Goal: Find specific page/section: Find specific page/section

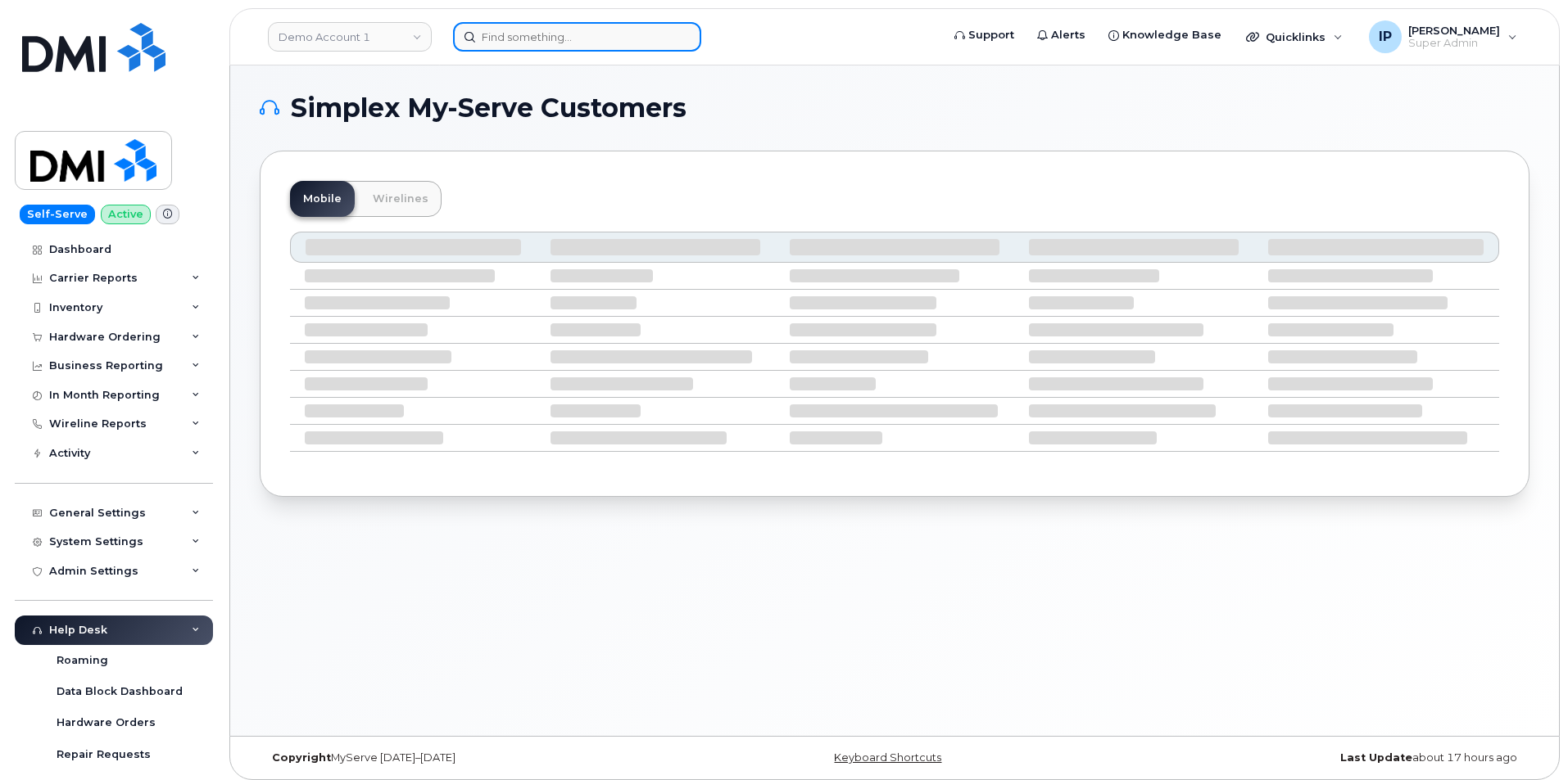
click at [525, 34] on input at bounding box center [576, 37] width 248 height 30
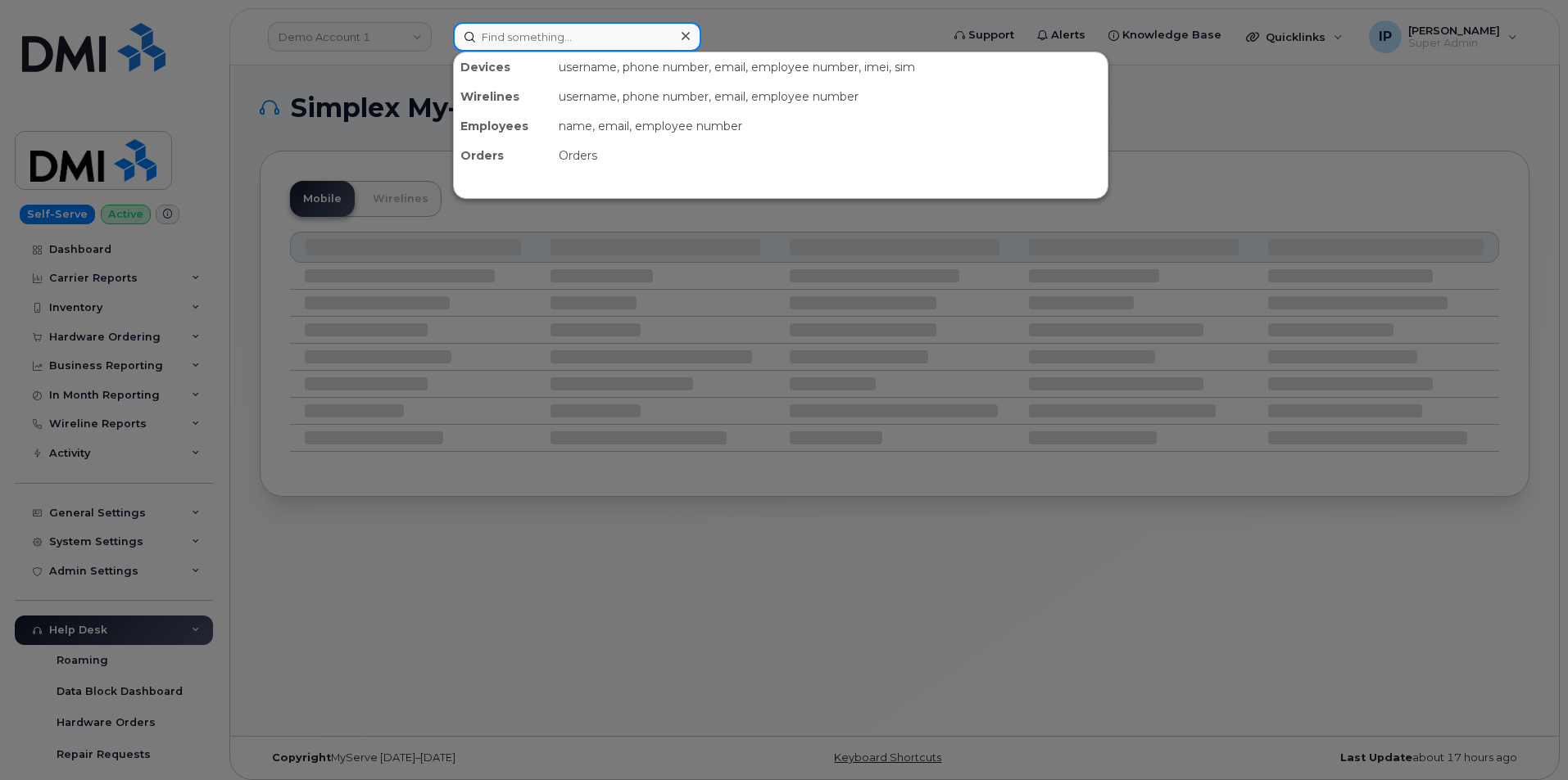
paste input "[PERSON_NAME]"
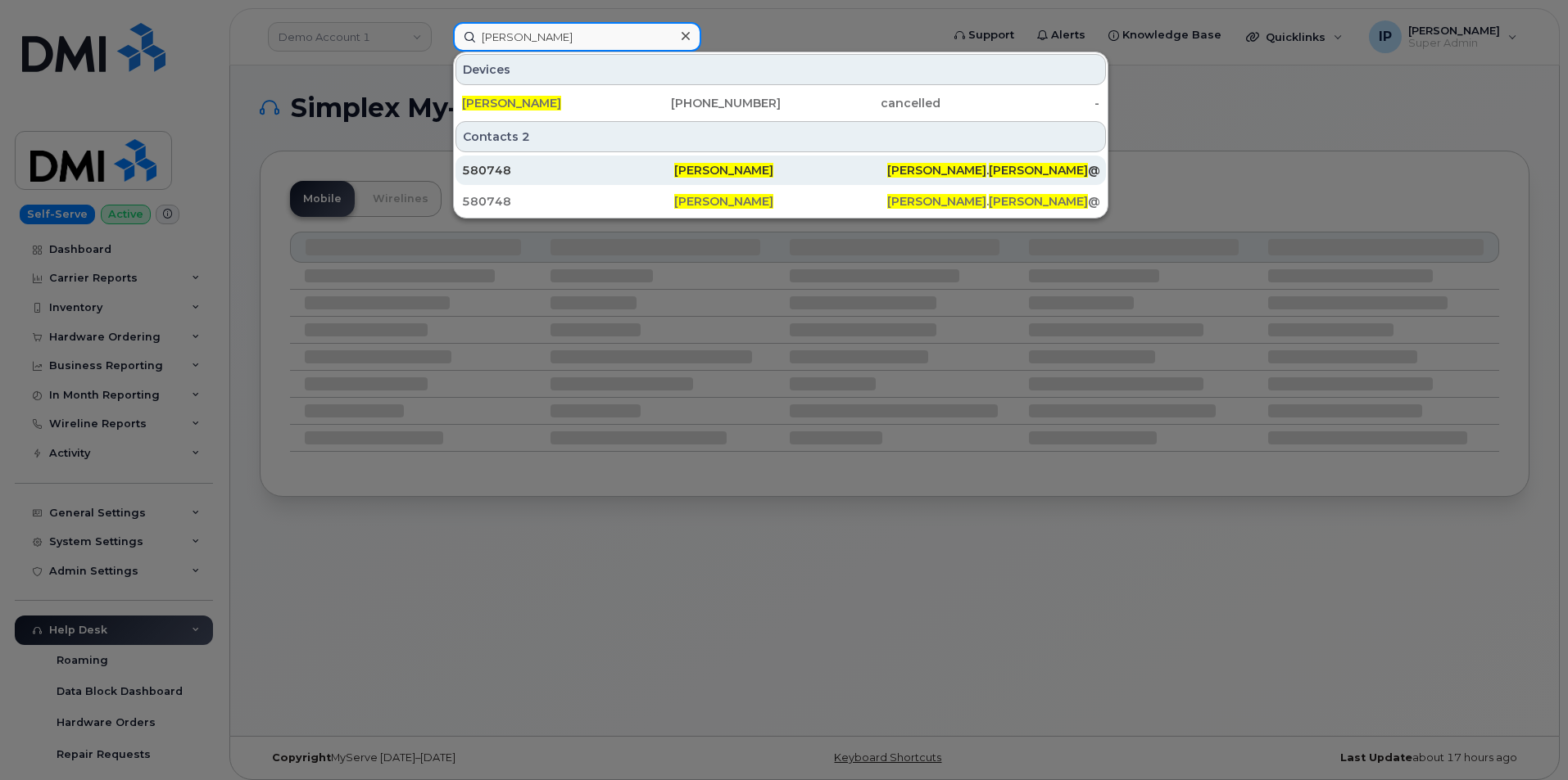
type input "[PERSON_NAME]"
click at [554, 174] on div "580748" at bounding box center [567, 170] width 212 height 16
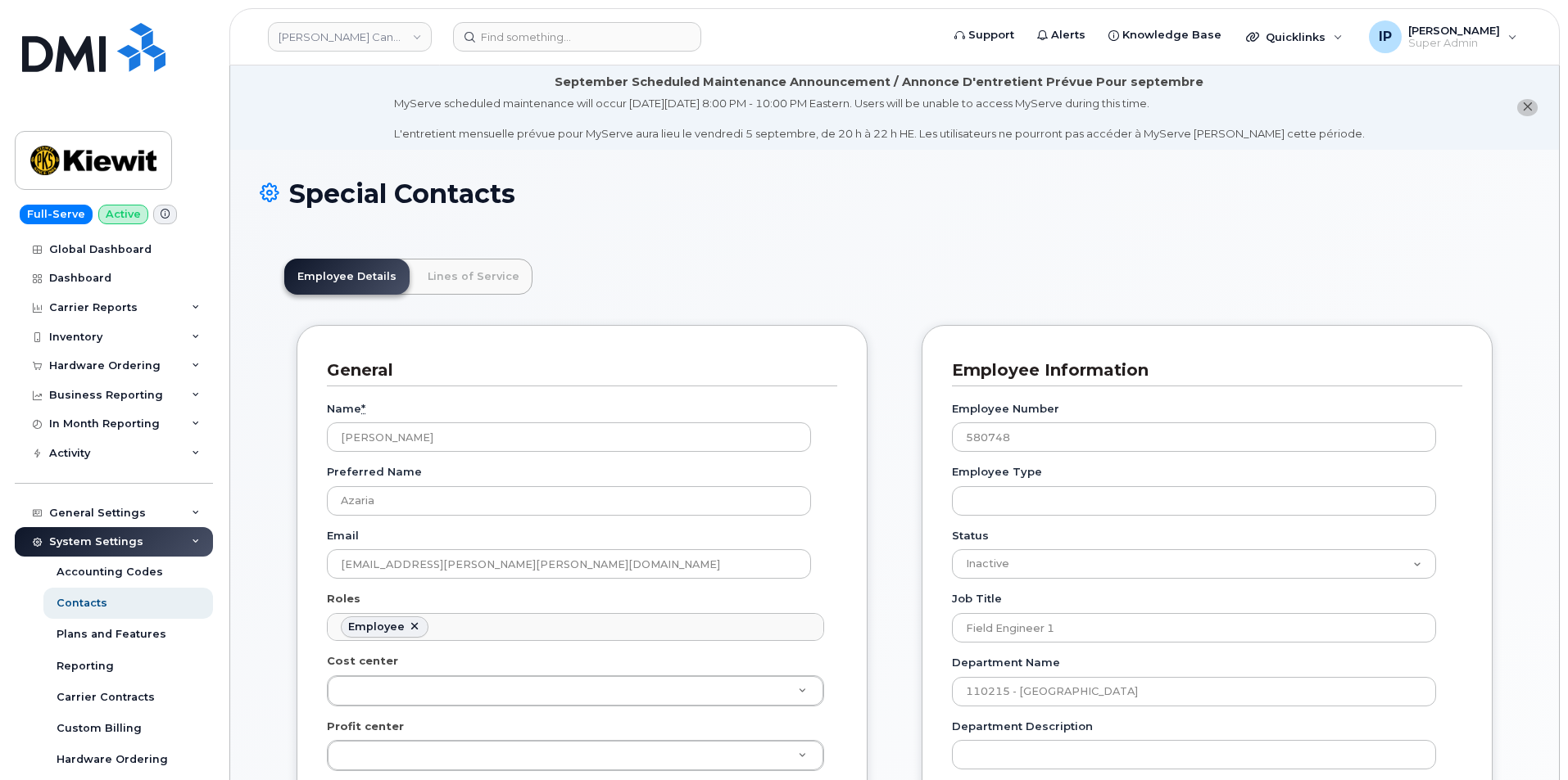
scroll to position [48, 0]
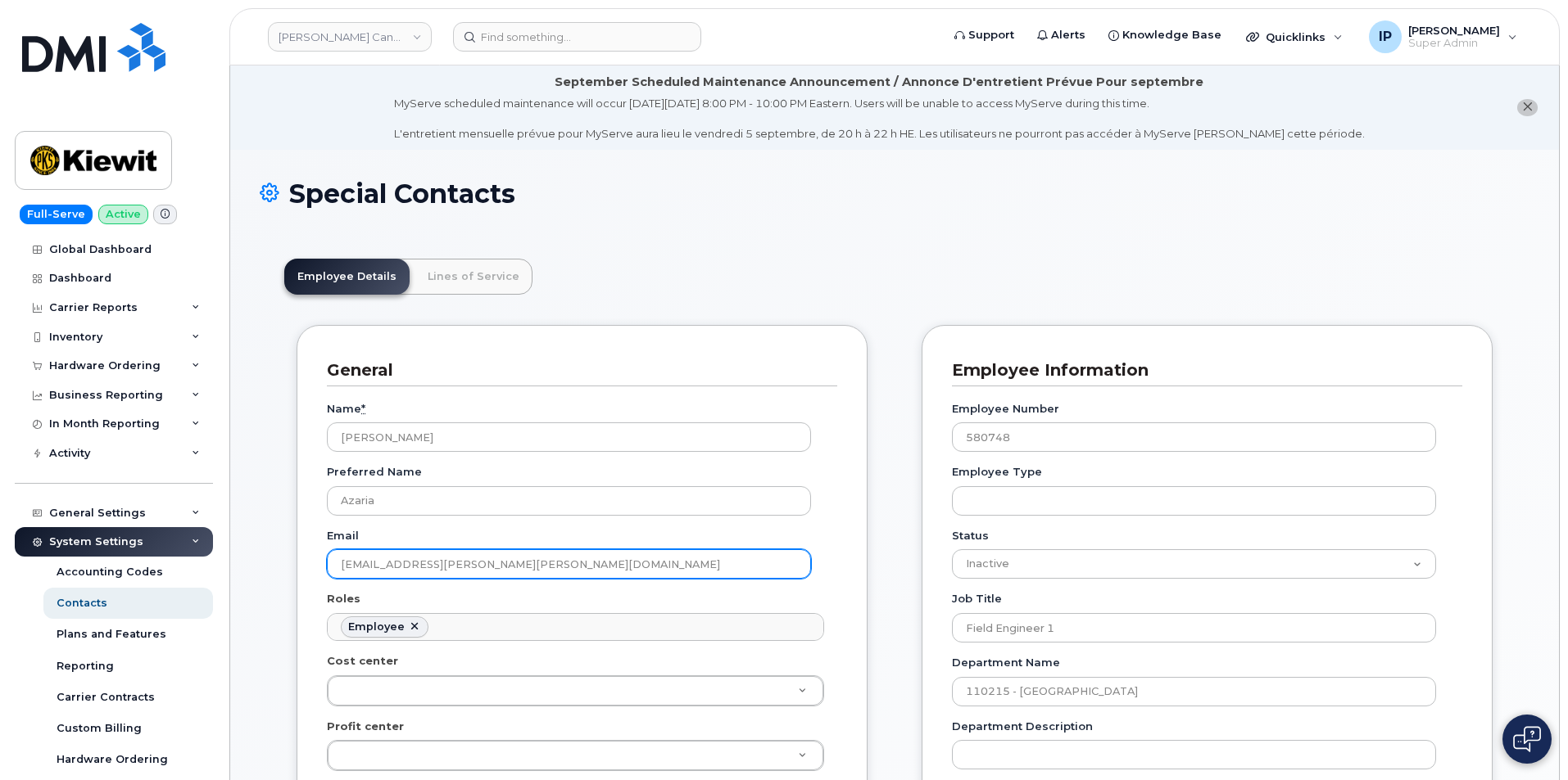
drag, startPoint x: 549, startPoint y: 555, endPoint x: 266, endPoint y: 596, distance: 286.0
